Goal: Transaction & Acquisition: Subscribe to service/newsletter

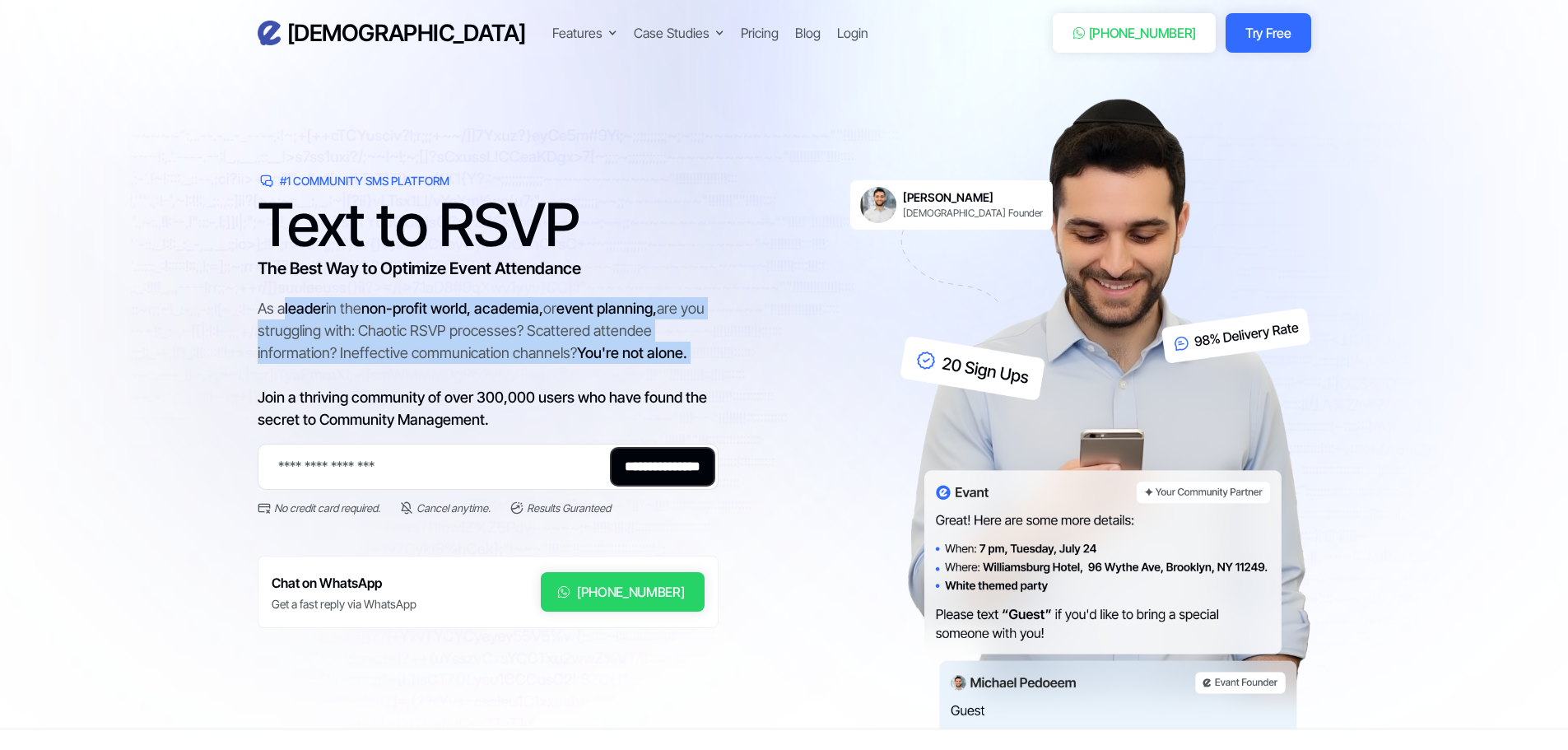
drag, startPoint x: 284, startPoint y: 307, endPoint x: 501, endPoint y: 369, distance: 225.7
click at [501, 369] on div "As a leader in the non-profit world, academia, or event planning, are you strug…" at bounding box center [488, 364] width 461 height 134
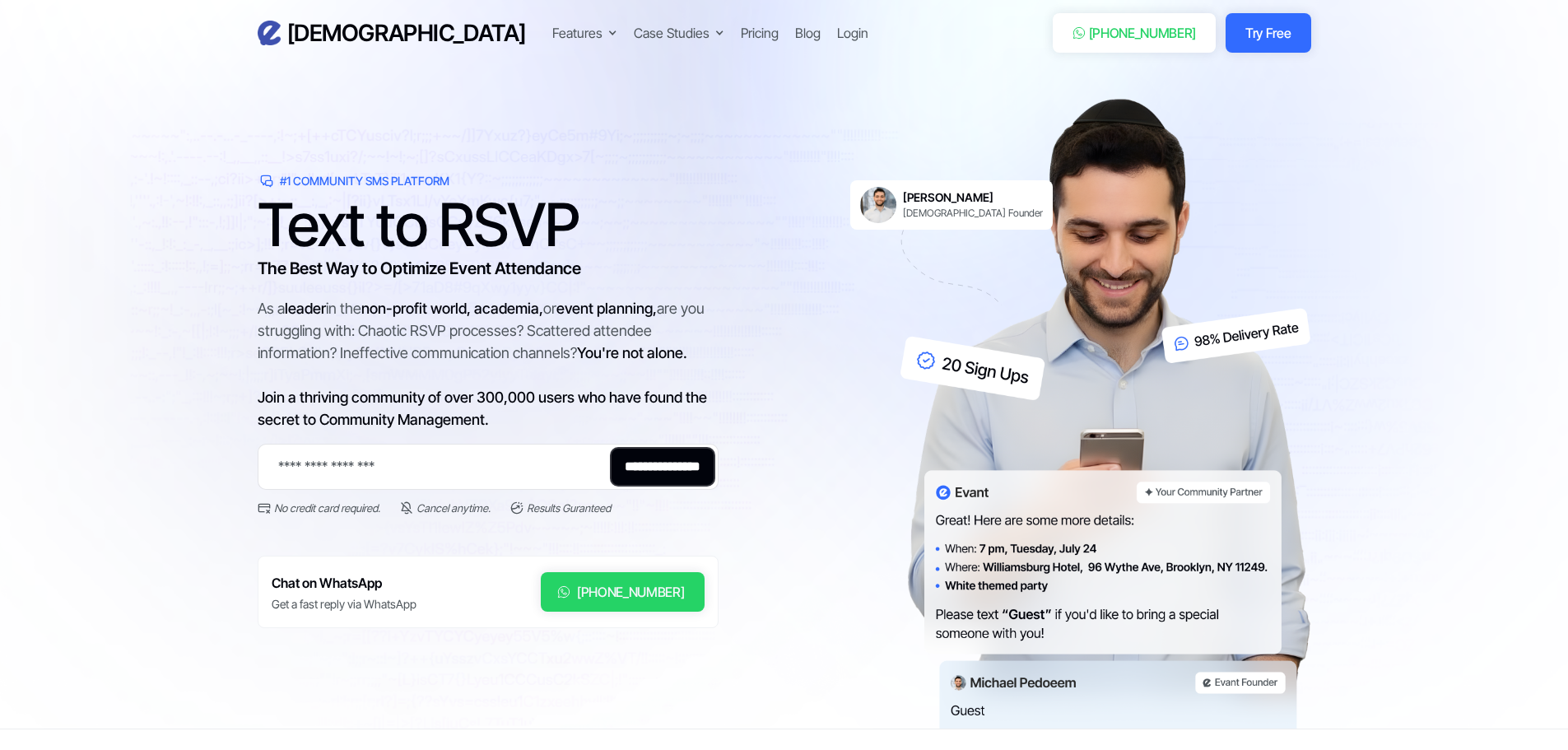
click at [426, 387] on div "As a leader in the non-profit world, academia, or event planning, are you strug…" at bounding box center [488, 364] width 461 height 134
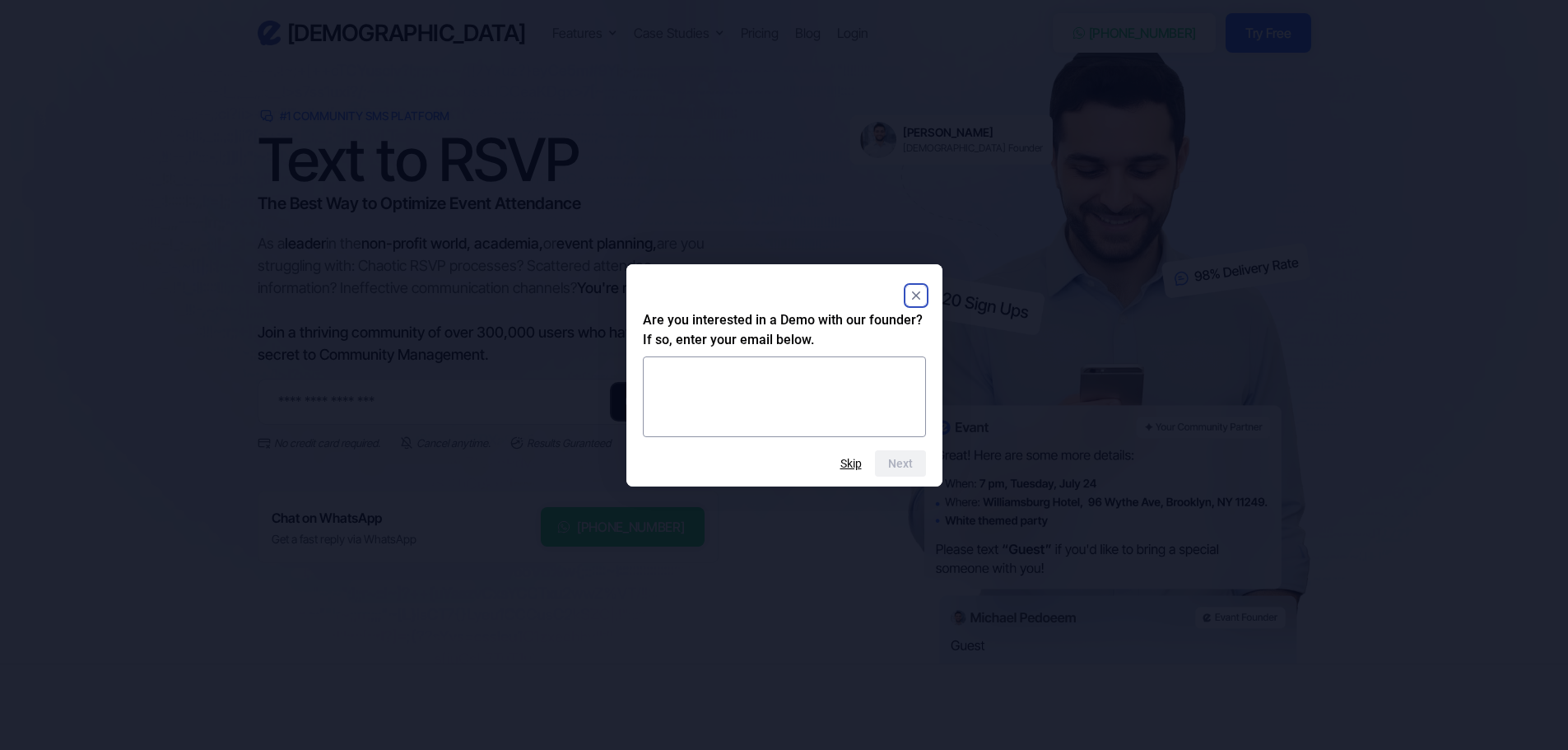
scroll to position [82, 0]
click at [919, 295] on rect "Close" at bounding box center [916, 295] width 19 height 19
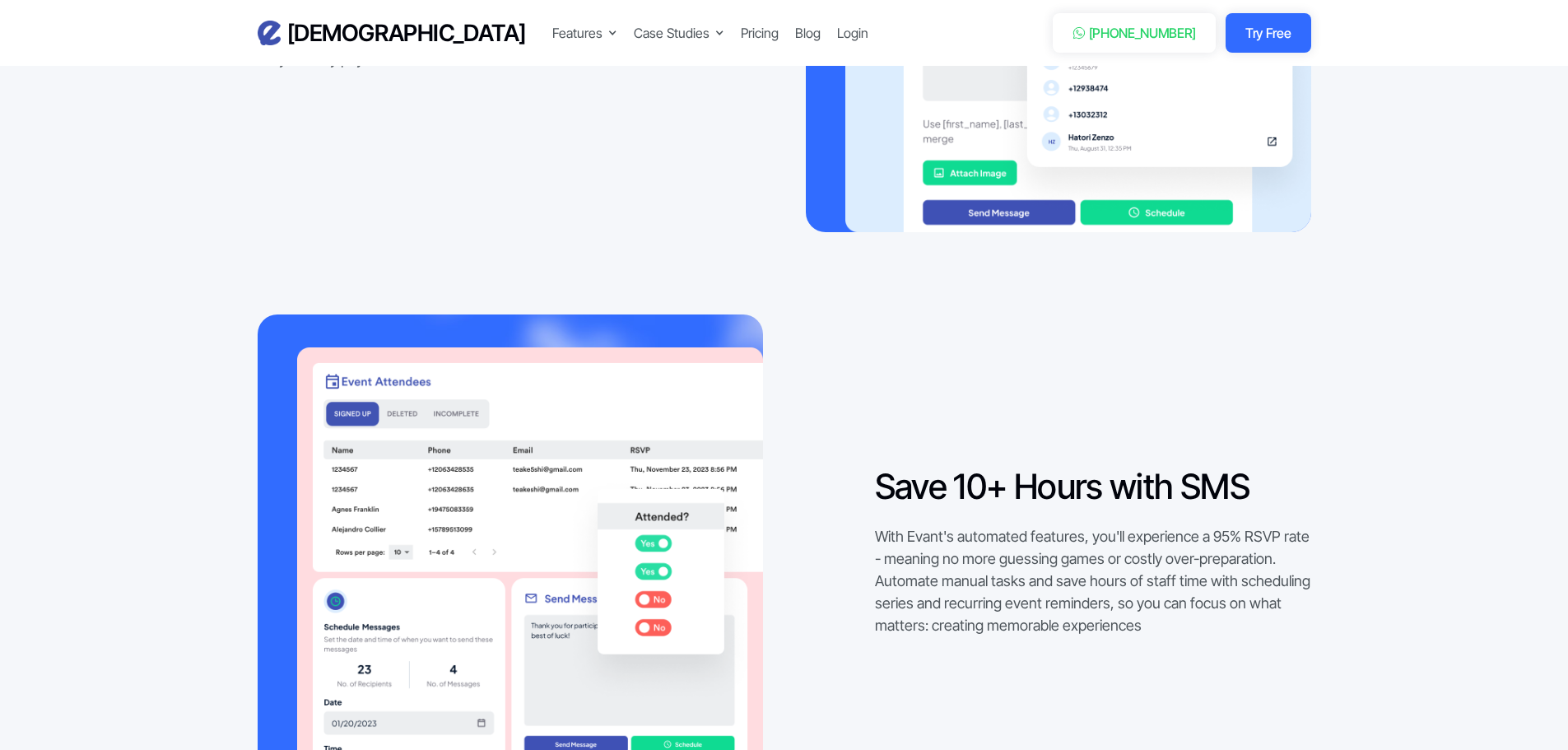
scroll to position [1646, 0]
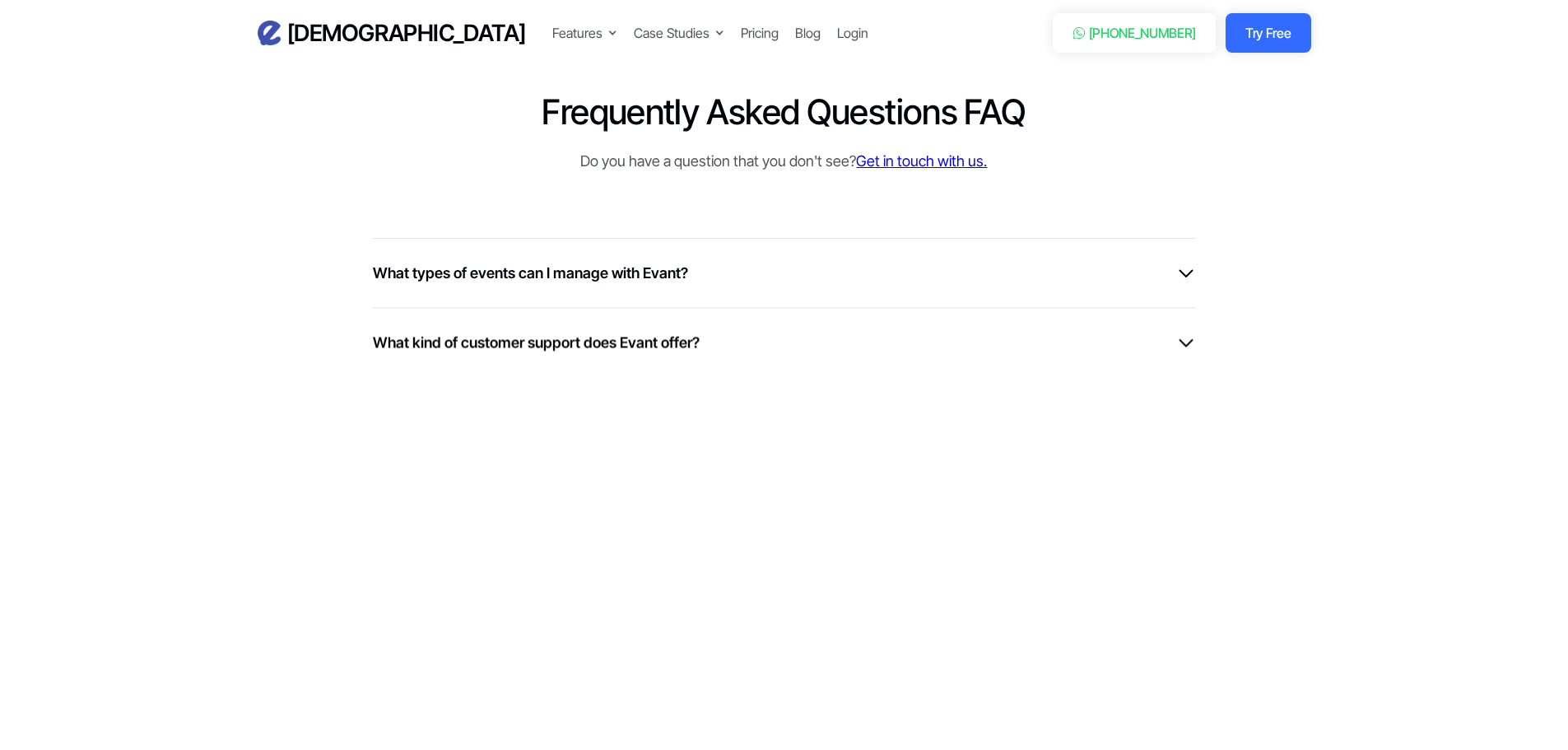
scroll to position [4363, 0]
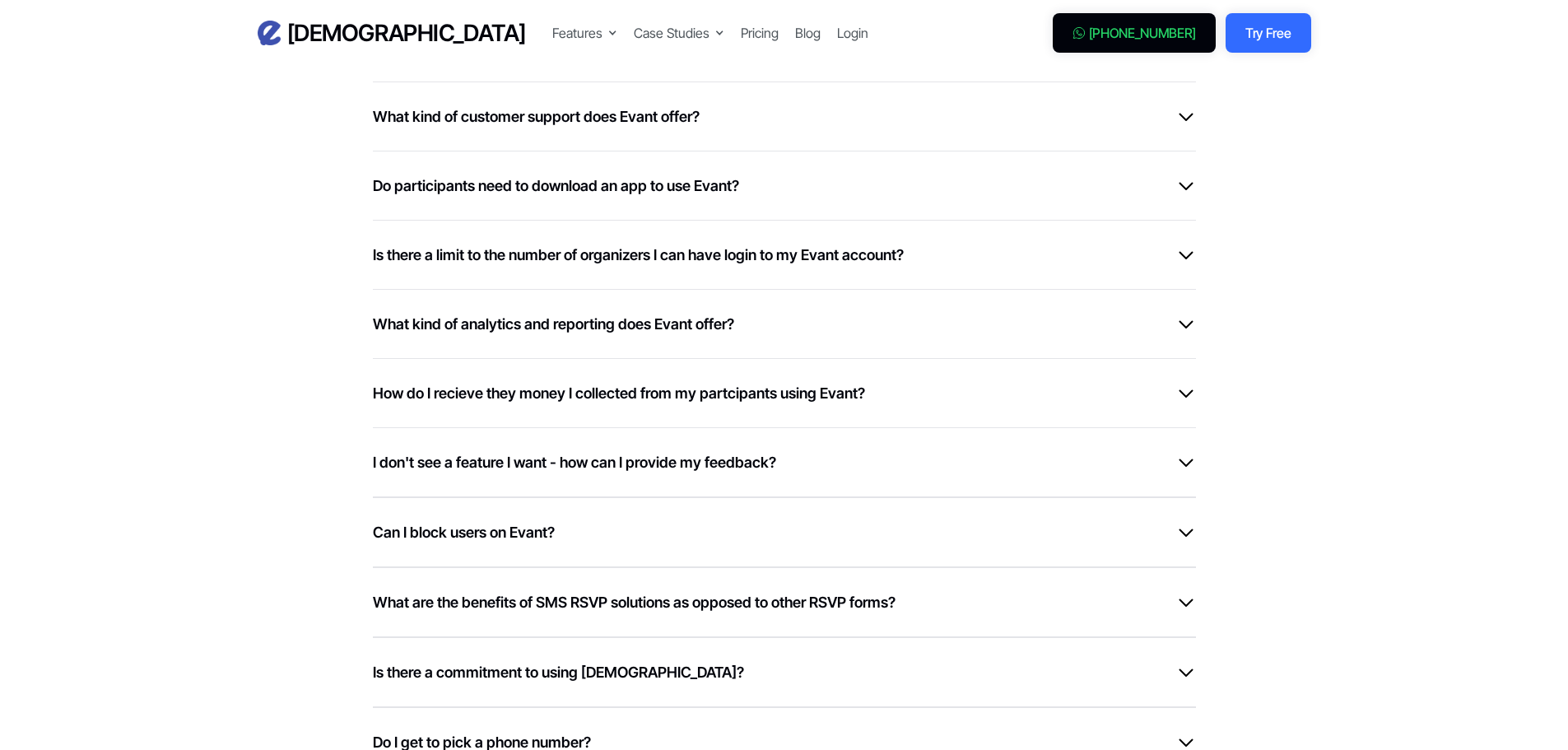
click at [1123, 39] on div "[PHONE_NUMBER]" at bounding box center [1142, 32] width 108 height 19
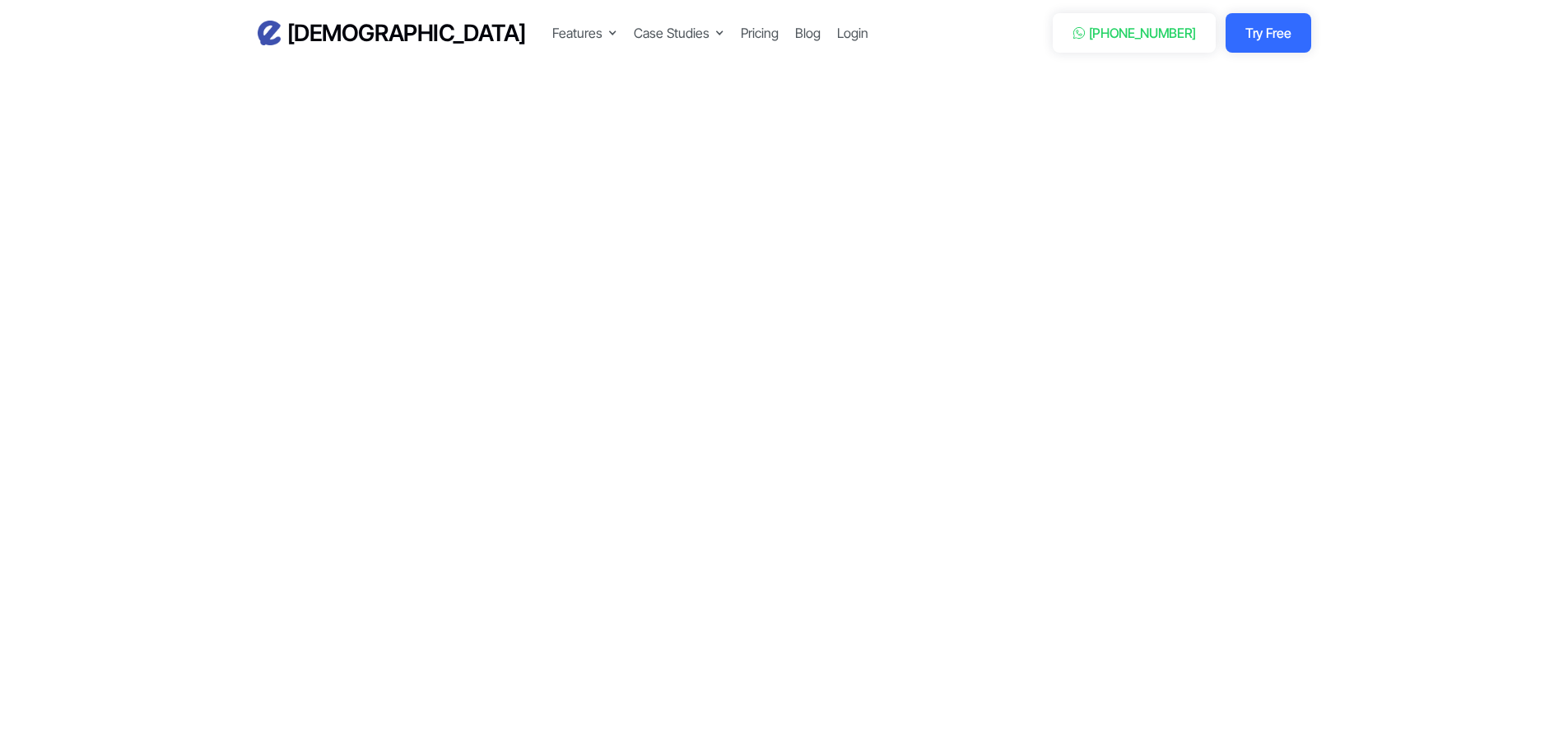
scroll to position [4363, 0]
click at [1262, 31] on link "Try Free" at bounding box center [1268, 32] width 85 height 40
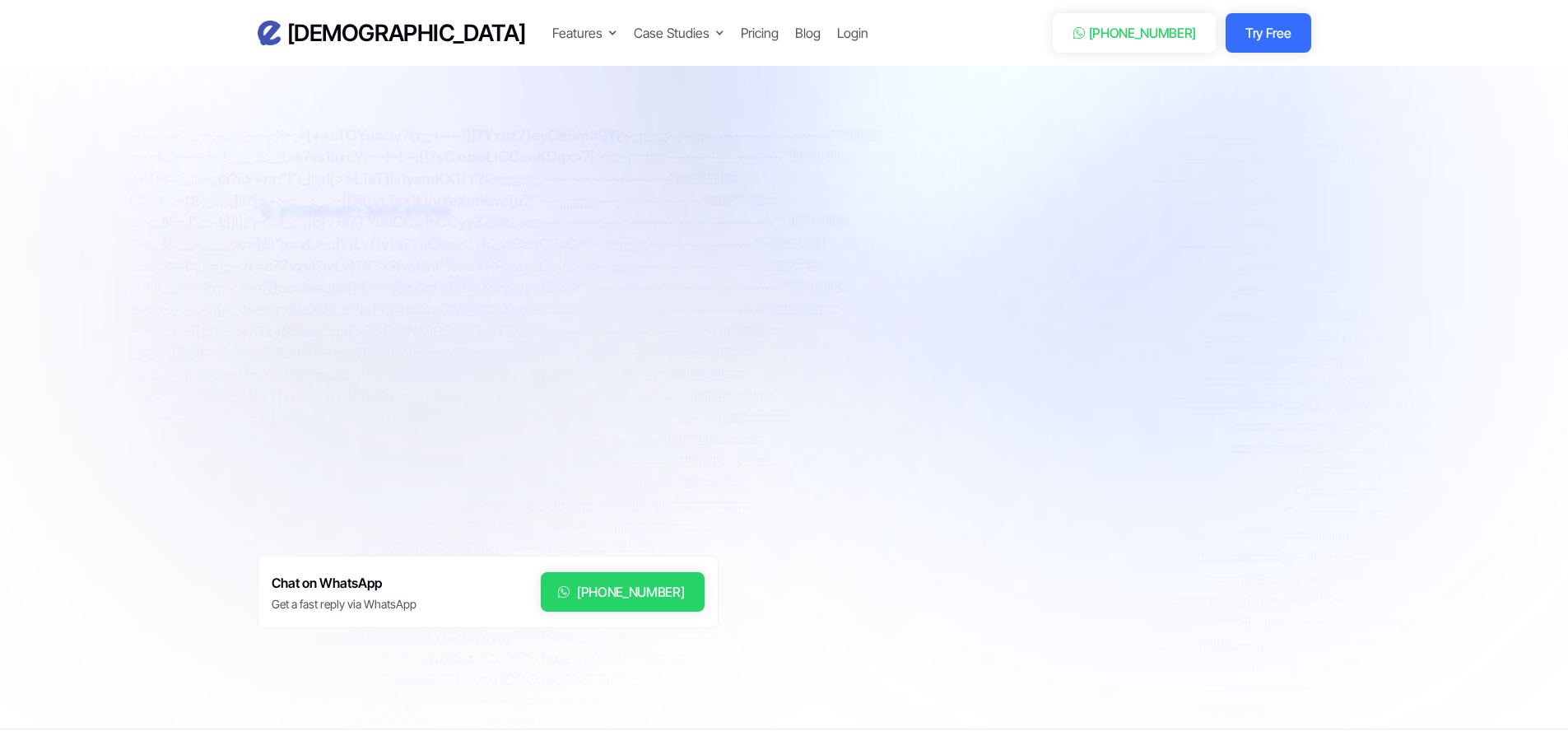
click at [1133, 29] on div "[PHONE_NUMBER]" at bounding box center [1142, 32] width 108 height 19
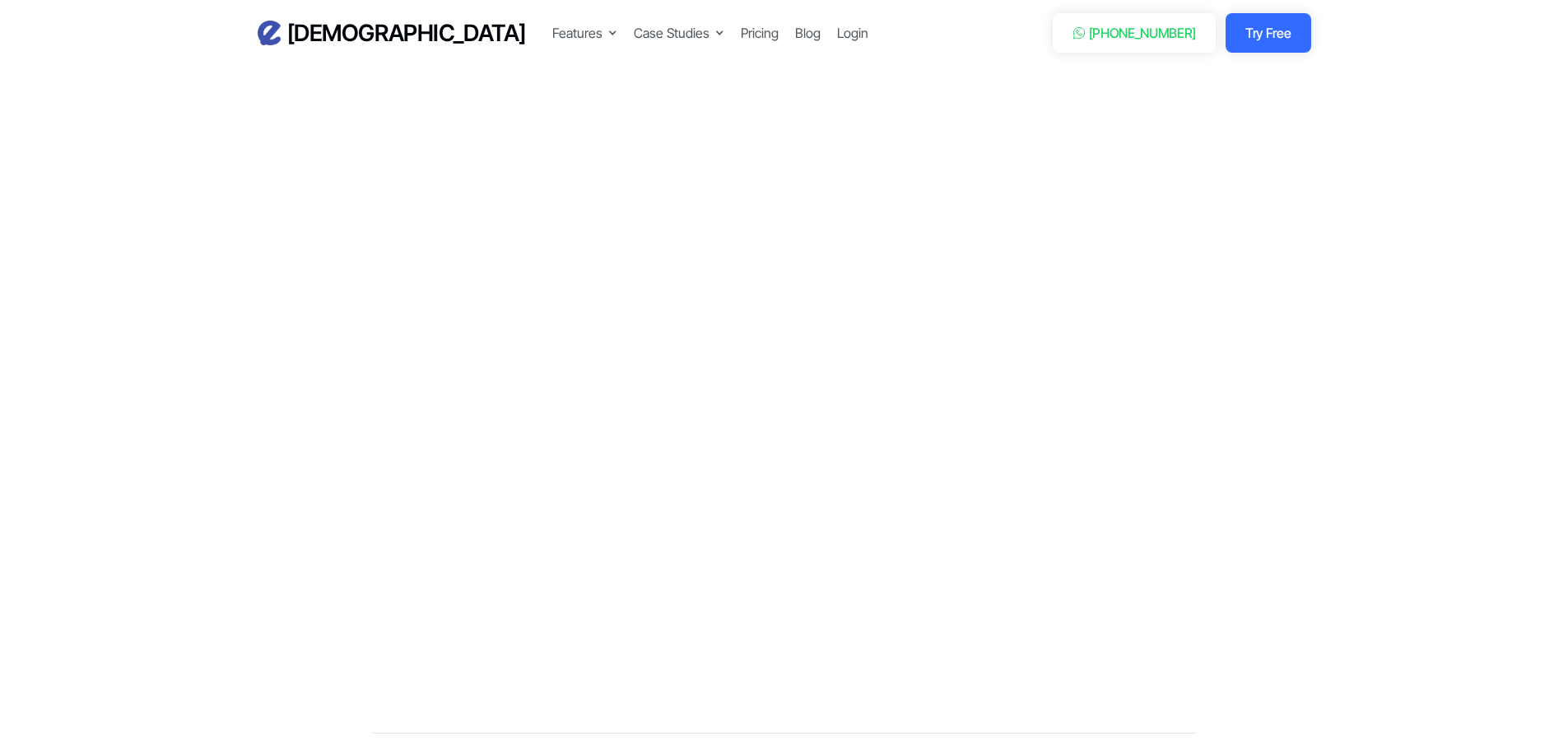
scroll to position [3869, 0]
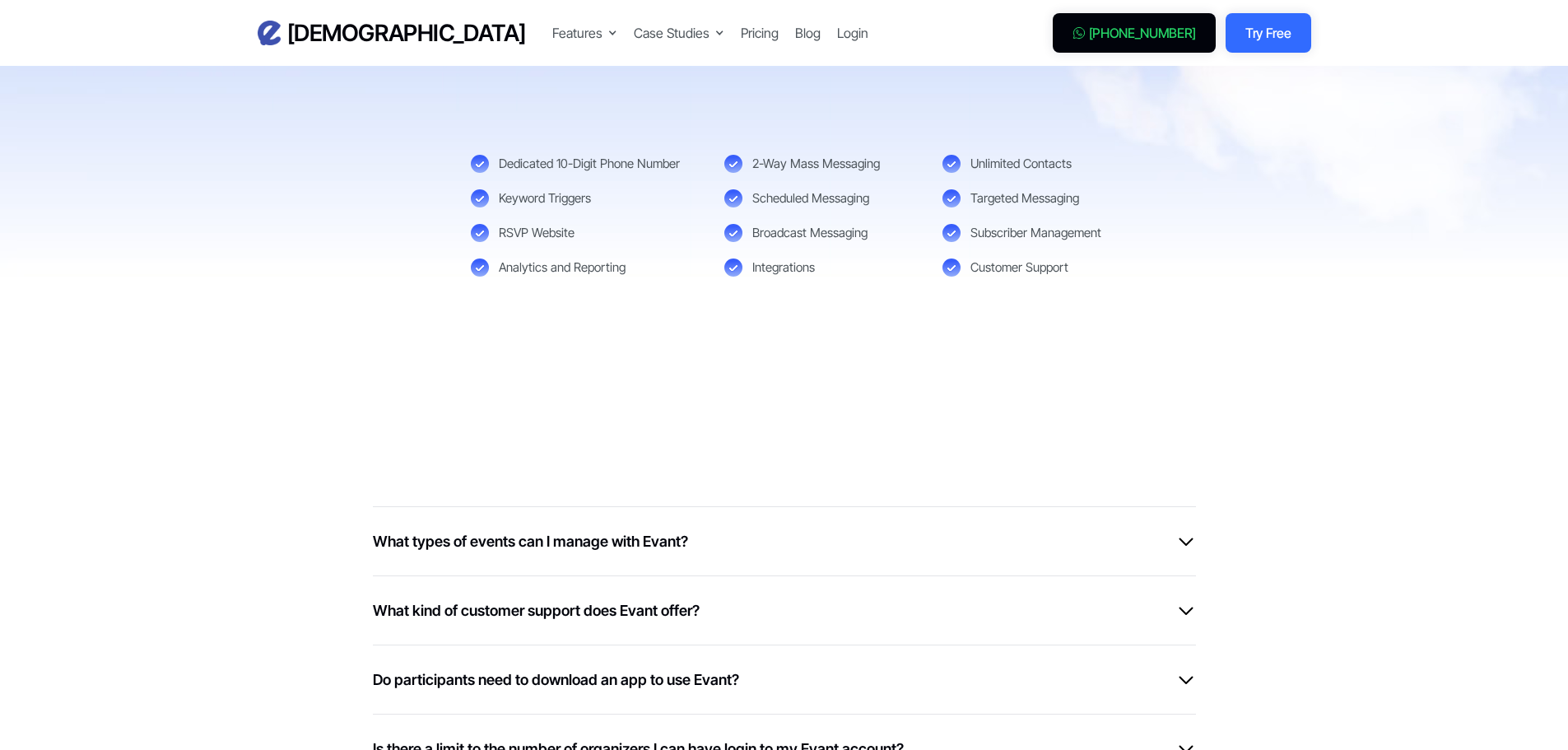
click at [1144, 33] on div "[PHONE_NUMBER]" at bounding box center [1142, 32] width 108 height 19
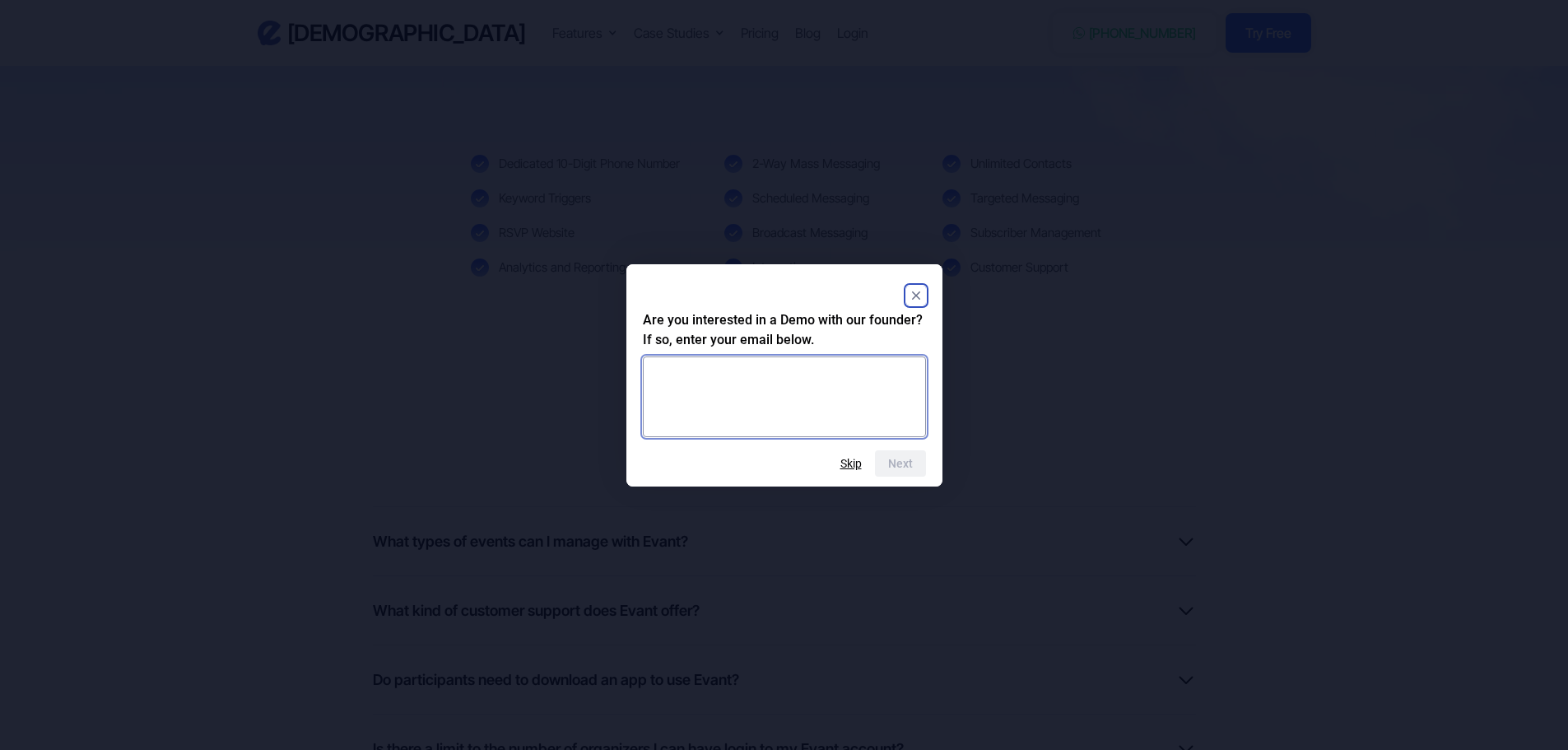
click at [795, 370] on textarea at bounding box center [784, 397] width 283 height 81
click at [728, 373] on textarea at bounding box center [784, 397] width 283 height 81
type textarea "**********"
click at [905, 454] on button "Next" at bounding box center [900, 463] width 51 height 27
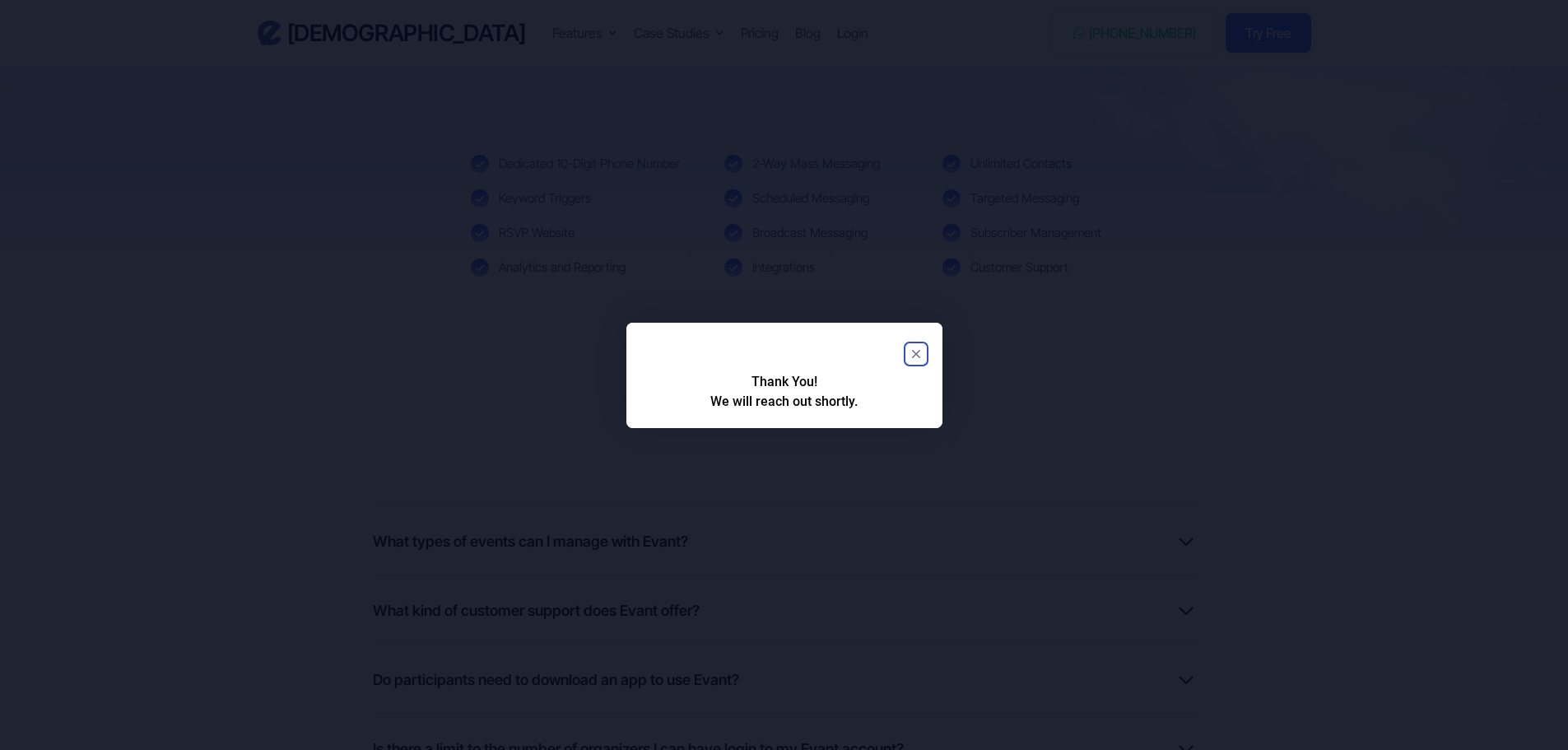
click at [919, 353] on rect "Close" at bounding box center [916, 353] width 19 height 19
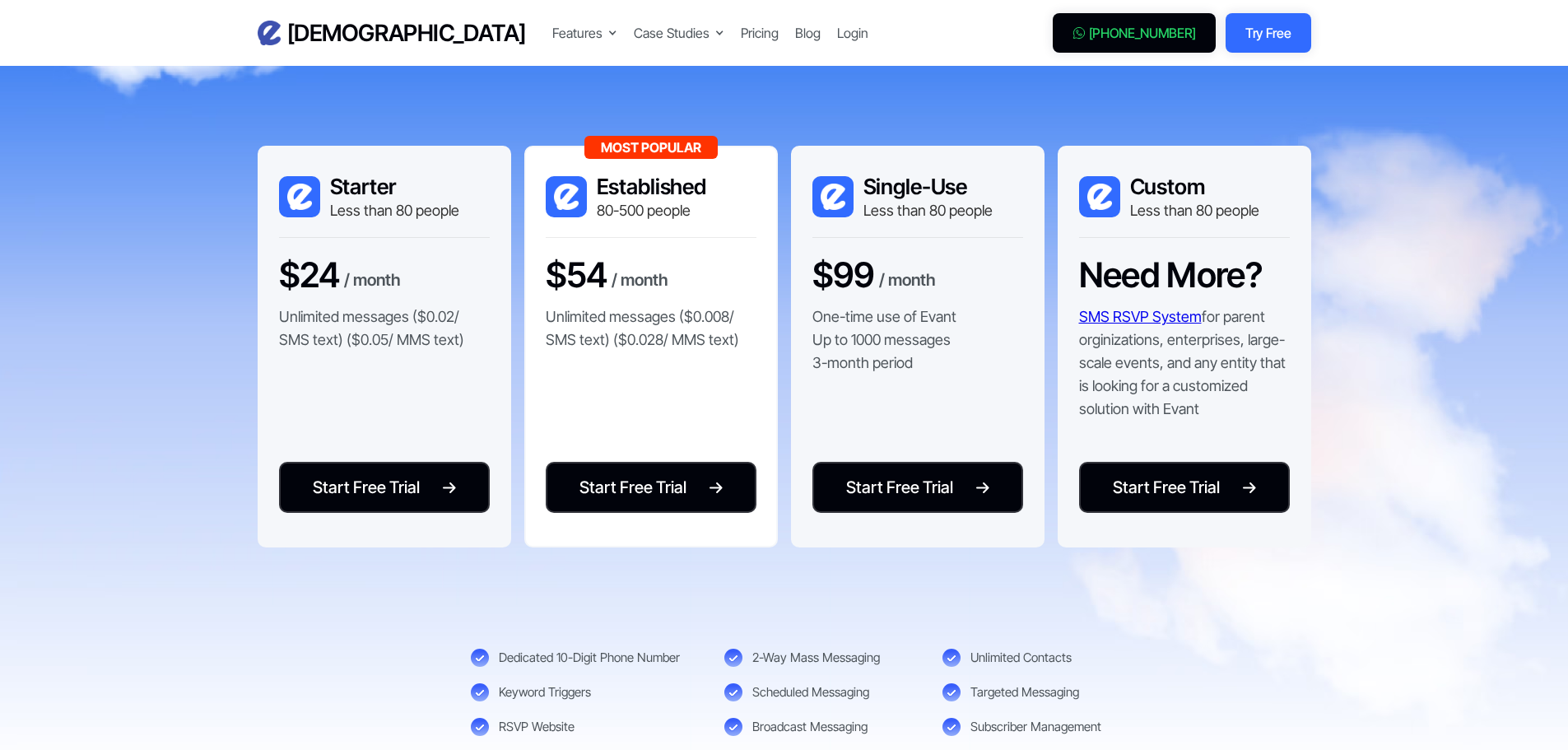
scroll to position [3609, 0]
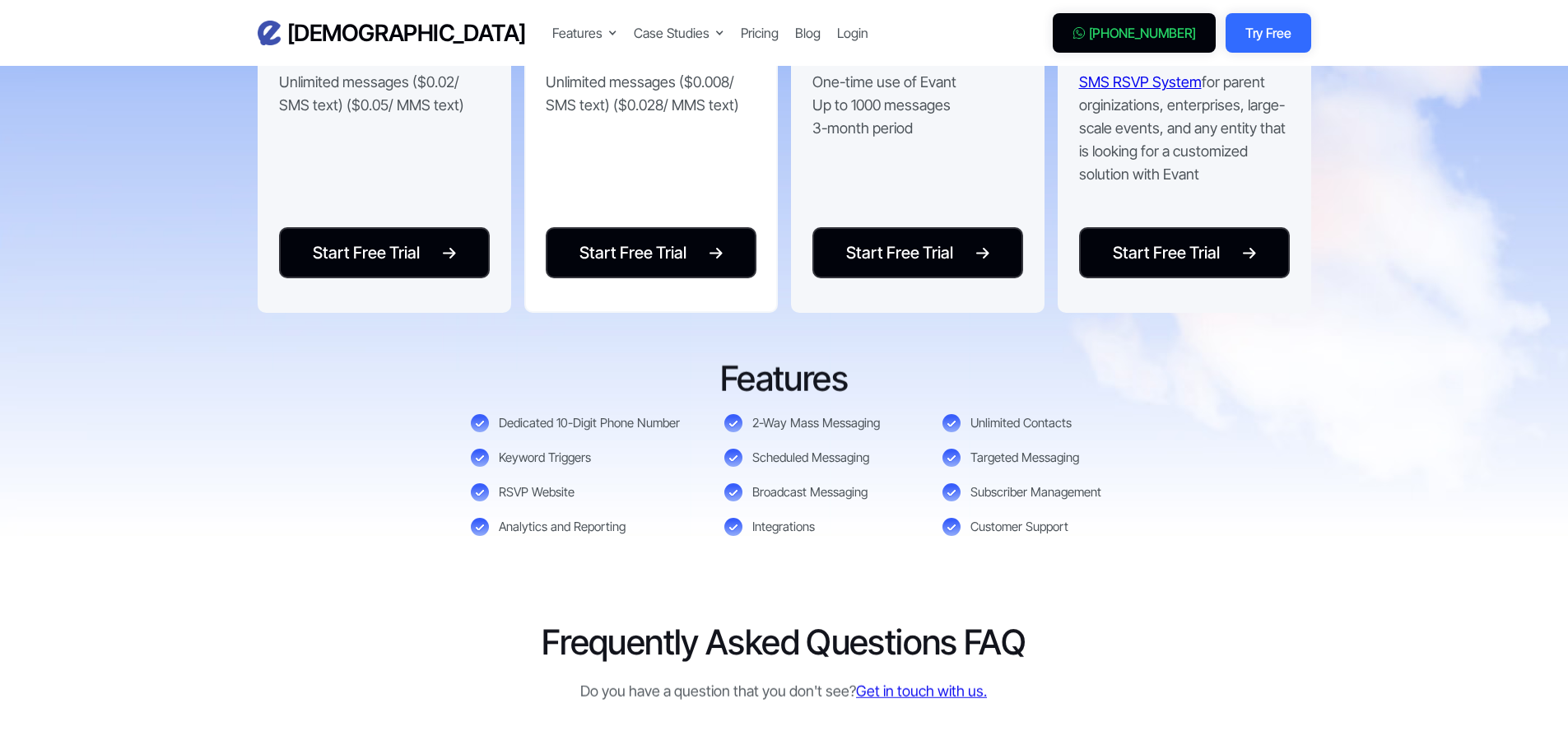
click at [1120, 37] on div "[PHONE_NUMBER]" at bounding box center [1142, 32] width 108 height 19
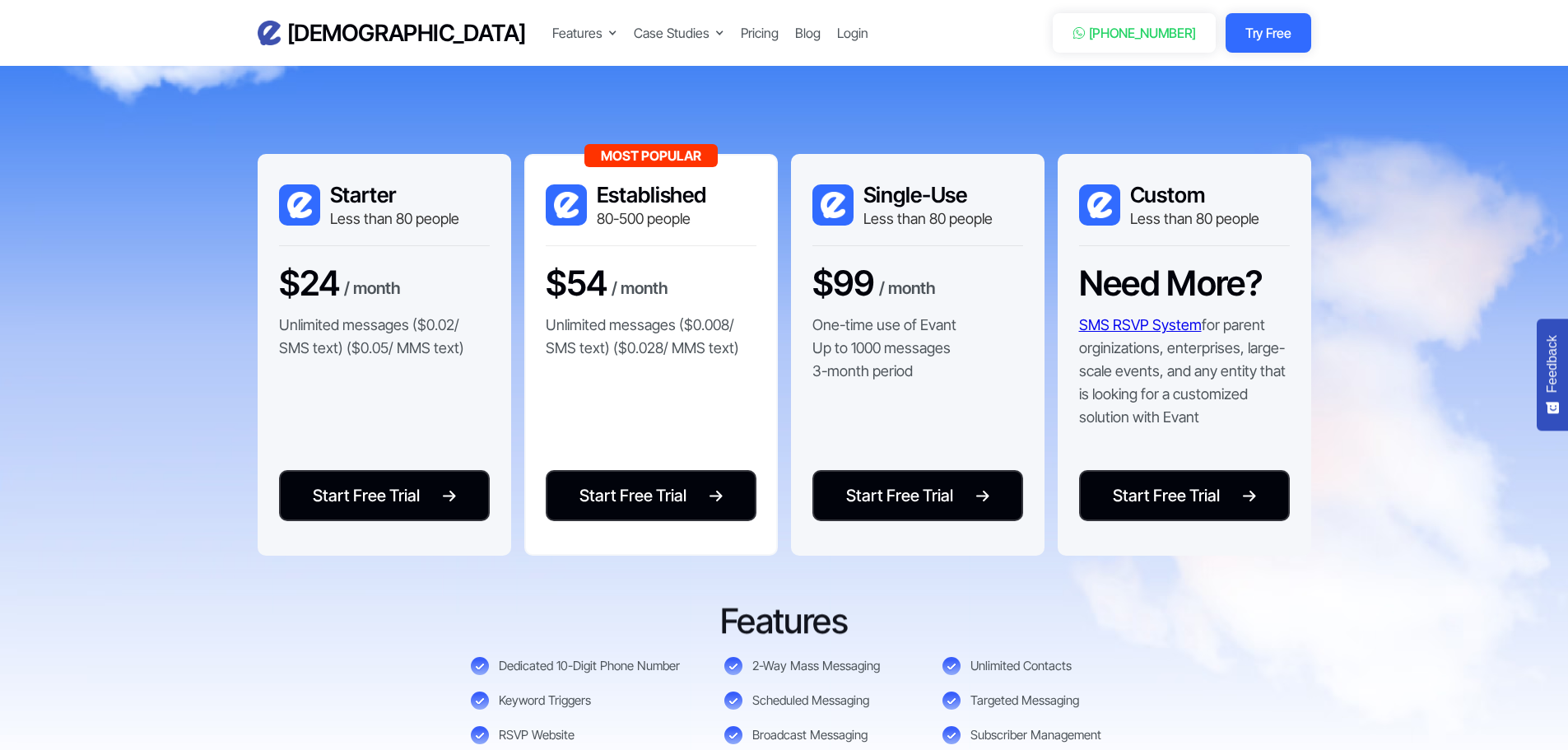
scroll to position [3240, 0]
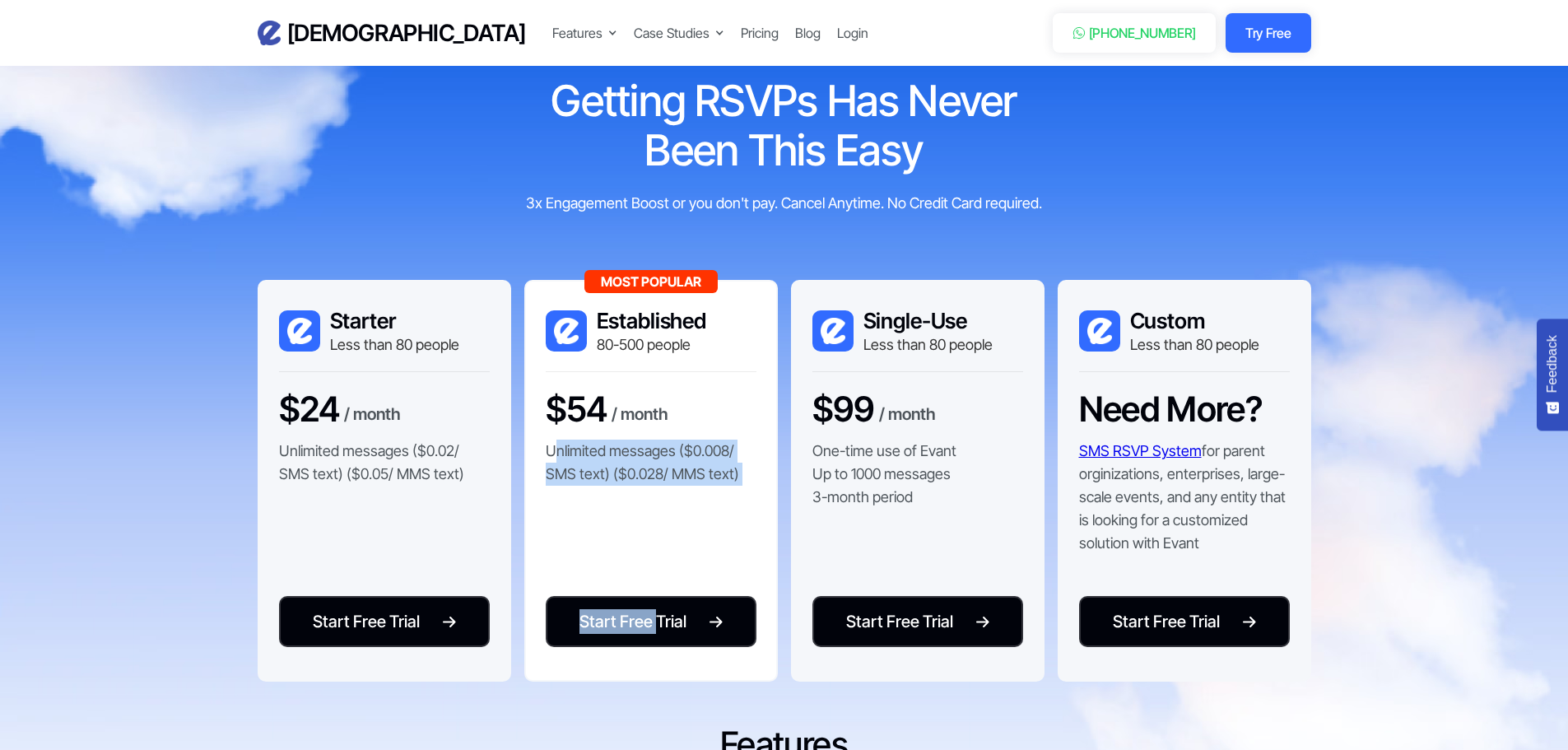
drag, startPoint x: 554, startPoint y: 457, endPoint x: 657, endPoint y: 531, distance: 126.8
click at [657, 531] on div "Most Popular Established 80-500 people $54 / month Unlimited messages ($0.008/ …" at bounding box center [650, 481] width 253 height 403
click at [624, 608] on link "Start Free Trial Start Free Trial" at bounding box center [650, 621] width 211 height 51
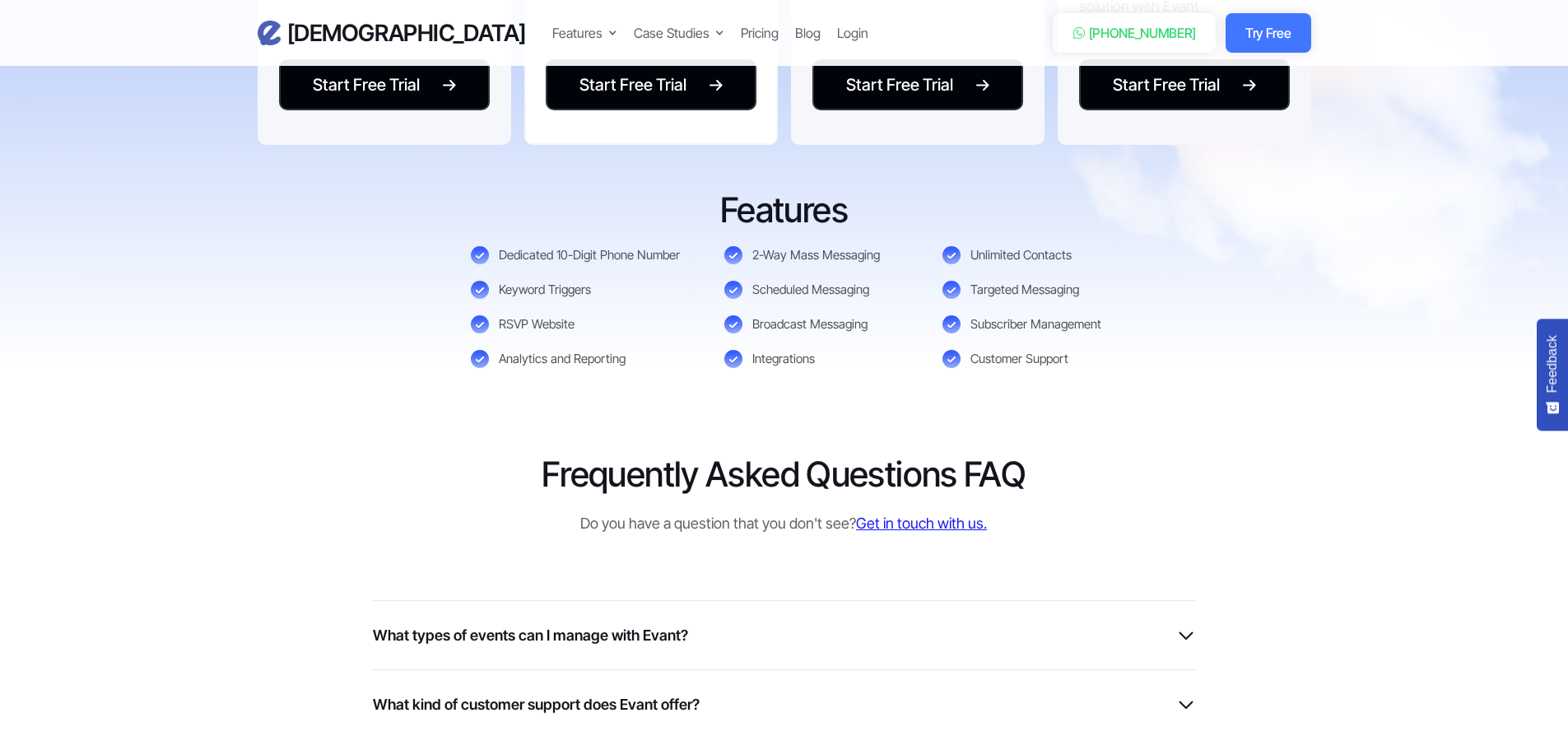
scroll to position [3240, 0]
